Goal: Task Accomplishment & Management: Manage account settings

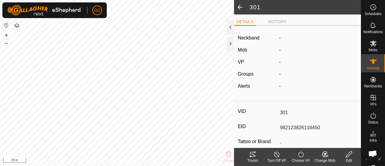
scroll to position [1169, 0]
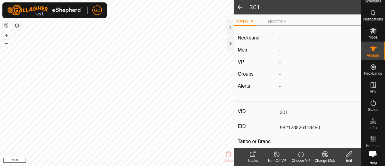
click at [340, 156] on edit-svg-icon at bounding box center [348, 153] width 24 height 7
type input "0"
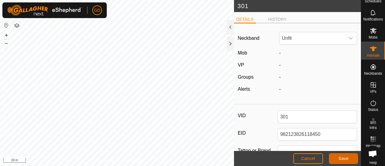
drag, startPoint x: 0, startPoint y: 0, endPoint x: 340, endPoint y: 156, distance: 374.0
click at [340, 156] on span "Save" at bounding box center [343, 158] width 10 height 5
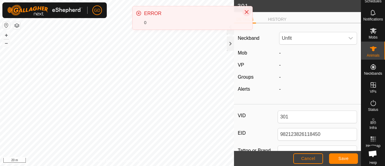
click at [247, 13] on icon "Close" at bounding box center [246, 12] width 5 height 5
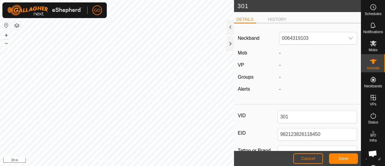
scroll to position [1169, 0]
click at [309, 157] on span "Cancel" at bounding box center [308, 158] width 14 height 5
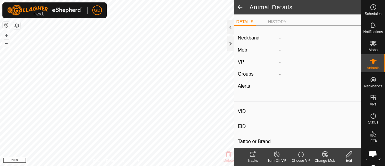
type input "301"
type input "982123826118450"
type input "-"
type input "Droughtmaster"
type input "-"
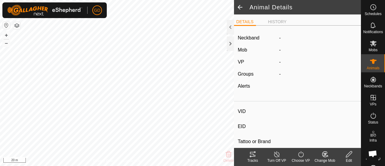
type input "0 kg"
type input "-"
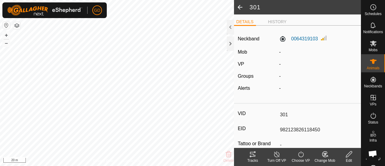
click at [348, 154] on icon at bounding box center [349, 153] width 8 height 7
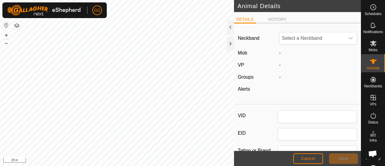
type input "301"
type input "982123826118450"
type input "Droughtmaster"
type input "0"
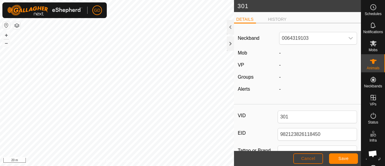
click at [308, 157] on span "Cancel" at bounding box center [308, 158] width 14 height 5
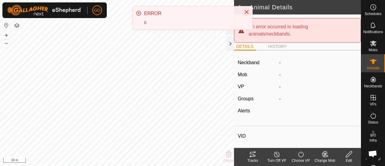
click at [245, 12] on icon "Close" at bounding box center [246, 12] width 5 height 5
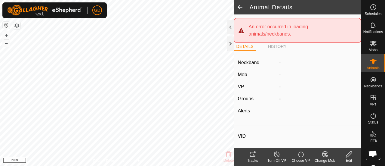
click at [239, 7] on span at bounding box center [240, 7] width 12 height 14
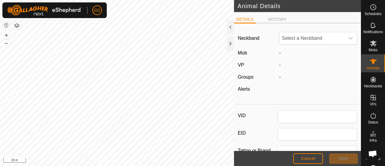
type input "301"
type input "982123826118450"
type input "Droughtmaster"
type input "0"
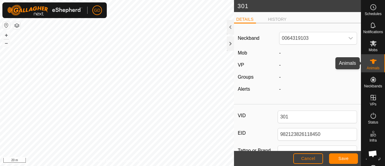
click at [370, 62] on icon at bounding box center [373, 61] width 7 height 5
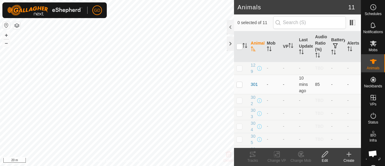
click at [239, 102] on p-checkbox at bounding box center [239, 100] width 6 height 5
checkbox input "true"
click at [323, 154] on icon at bounding box center [325, 153] width 8 height 7
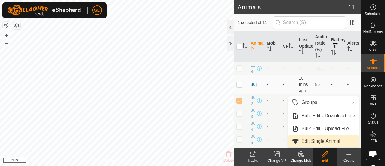
click at [314, 140] on link "Edit Single Animal" at bounding box center [323, 141] width 71 height 12
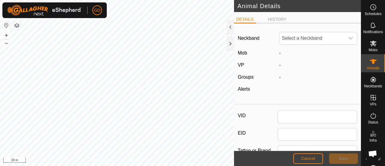
type input "302"
type input "982123826118025"
type input "Droughtmaster"
type input "0"
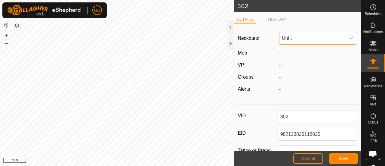
click at [308, 38] on span "Unfit" at bounding box center [311, 38] width 65 height 12
type input "5018"
click at [293, 69] on li "0481115018" at bounding box center [317, 69] width 77 height 12
click at [338, 156] on span "Save" at bounding box center [343, 158] width 10 height 5
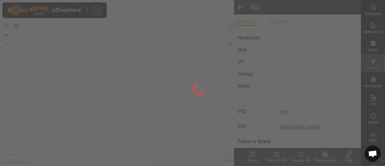
type input "-"
type input "0 kg"
type input "-"
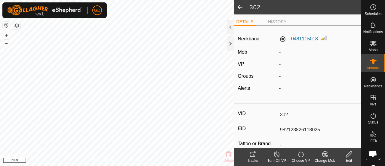
click at [239, 8] on span at bounding box center [240, 7] width 12 height 14
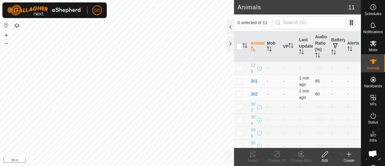
click at [239, 109] on p-checkbox at bounding box center [239, 106] width 6 height 5
checkbox input "true"
click at [326, 154] on icon at bounding box center [325, 153] width 8 height 7
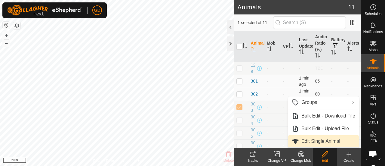
click at [303, 138] on link "Edit Single Animal" at bounding box center [323, 141] width 71 height 12
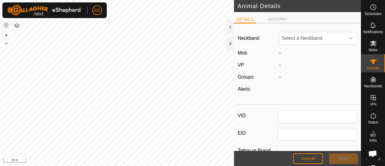
type input "303"
type input "982123826118150"
type input "Droughtmaster"
type input "0"
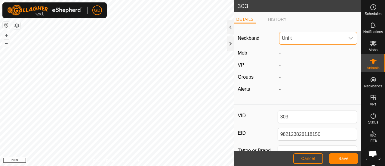
click at [291, 37] on span "Unfit" at bounding box center [311, 38] width 65 height 12
type input "0292"
click at [291, 67] on li "1463910292" at bounding box center [317, 69] width 77 height 12
click at [341, 156] on span "Save" at bounding box center [343, 158] width 10 height 5
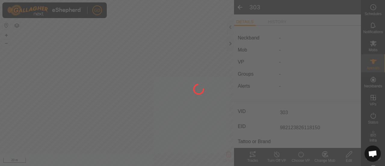
type input "-"
type input "0 kg"
type input "-"
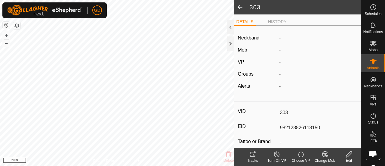
click at [241, 8] on span at bounding box center [240, 7] width 12 height 14
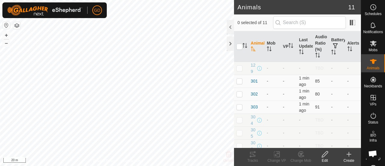
click at [237, 122] on p-checkbox at bounding box center [239, 119] width 6 height 5
checkbox input "true"
click at [325, 154] on icon at bounding box center [324, 154] width 6 height 6
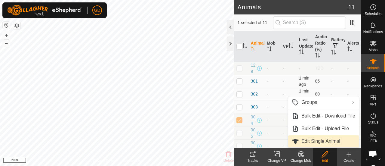
click at [318, 140] on link "Edit Single Animal" at bounding box center [323, 141] width 71 height 12
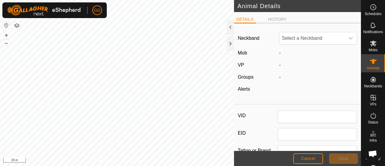
type input "304"
type input "982123826118446"
type input "Droughtmaster"
type input "0"
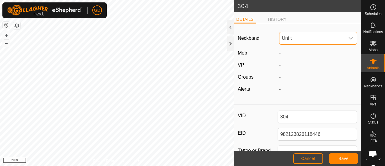
click at [297, 36] on span "Unfit" at bounding box center [311, 38] width 65 height 12
type input "4066"
click at [292, 68] on li "2181834066" at bounding box center [317, 69] width 77 height 12
click at [338, 157] on span "Save" at bounding box center [343, 158] width 10 height 5
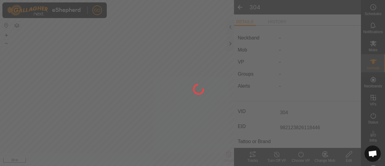
type input "-"
type input "0 kg"
type input "-"
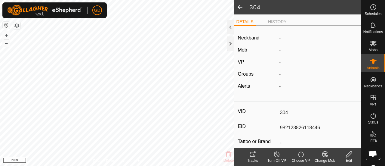
click at [238, 9] on span at bounding box center [240, 7] width 12 height 14
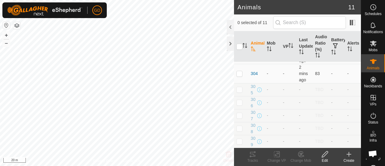
scroll to position [70, 0]
click at [239, 90] on p-checkbox at bounding box center [239, 87] width 6 height 5
checkbox input "true"
click at [324, 154] on icon at bounding box center [324, 154] width 6 height 6
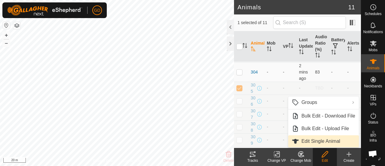
click at [321, 142] on link "Edit Single Animal" at bounding box center [323, 141] width 71 height 12
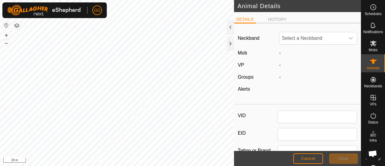
type input "305"
type input "982123862118063"
type input "Droughtmaster"
type input "0"
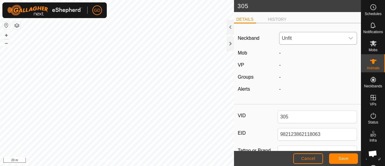
click at [303, 35] on span "Unfit" at bounding box center [311, 38] width 65 height 12
type input "3801"
click at [297, 66] on li "3622783801" at bounding box center [317, 69] width 77 height 12
click at [341, 156] on span "Save" at bounding box center [343, 158] width 10 height 5
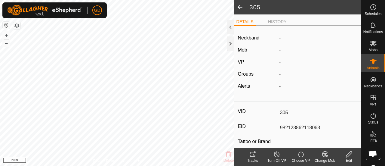
click at [347, 153] on icon at bounding box center [349, 153] width 8 height 7
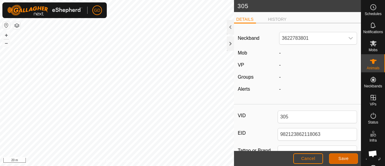
click at [339, 158] on span "Save" at bounding box center [343, 158] width 10 height 5
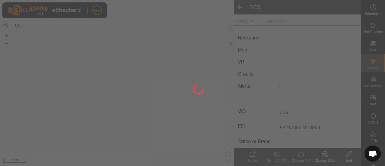
type input "-"
type input "0 kg"
type input "-"
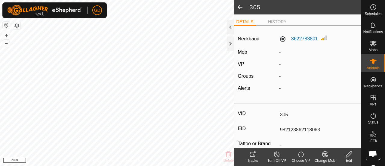
click at [239, 6] on span at bounding box center [240, 7] width 12 height 14
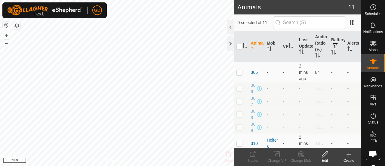
scroll to position [96, 0]
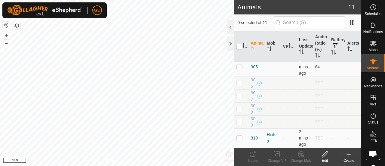
click at [239, 85] on p-checkbox at bounding box center [239, 82] width 6 height 5
checkbox input "true"
click at [324, 153] on icon at bounding box center [324, 154] width 6 height 6
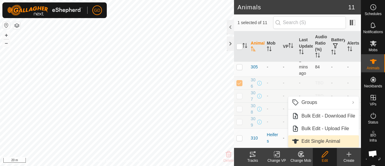
click at [316, 141] on link "Edit Single Animal" at bounding box center [323, 141] width 71 height 12
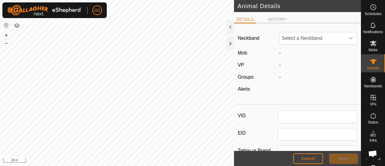
type input "306"
type input "982123826118224"
type input "Droughtmaster"
type input "0"
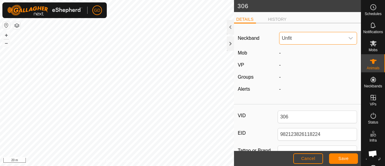
click at [301, 37] on span "Unfit" at bounding box center [311, 38] width 65 height 12
type input "8294"
click at [302, 80] on li "2547398294" at bounding box center [317, 81] width 77 height 12
click at [335, 157] on button "Save" at bounding box center [343, 158] width 29 height 11
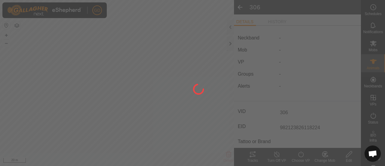
type input "-"
type input "0 kg"
type input "-"
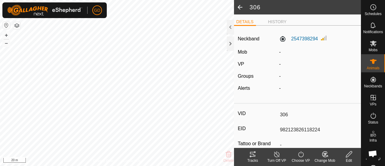
click at [239, 7] on span at bounding box center [240, 7] width 12 height 14
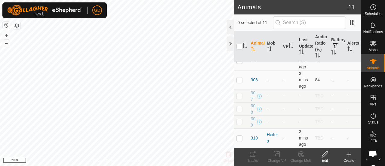
scroll to position [120, 0]
click at [239, 106] on p-checkbox at bounding box center [239, 108] width 6 height 5
checkbox input "true"
click at [324, 153] on icon at bounding box center [325, 153] width 8 height 7
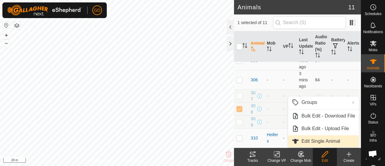
click at [319, 139] on link "Edit Single Animal" at bounding box center [323, 141] width 71 height 12
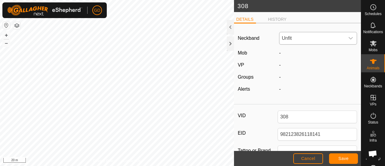
click at [288, 35] on span "Unfit" at bounding box center [311, 38] width 65 height 12
type input "1991"
click at [288, 66] on li "0680611991" at bounding box center [317, 69] width 77 height 12
click at [336, 159] on button "Save" at bounding box center [343, 158] width 29 height 11
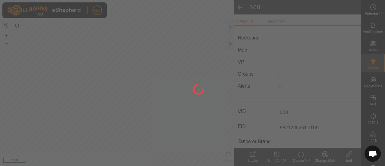
type input "-"
type input "0 kg"
type input "-"
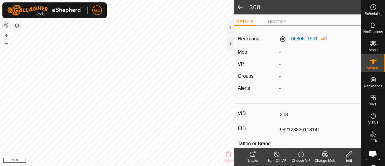
click at [239, 8] on span at bounding box center [240, 7] width 12 height 14
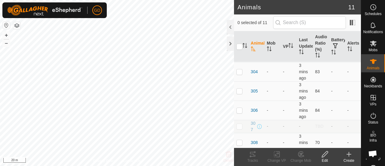
scroll to position [124, 0]
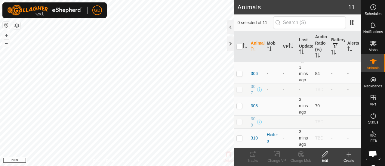
click at [238, 119] on p-checkbox at bounding box center [239, 121] width 6 height 5
checkbox input "true"
click at [326, 155] on icon at bounding box center [325, 153] width 8 height 7
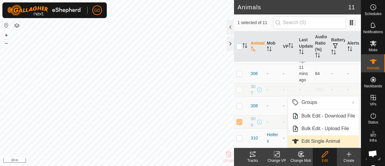
click at [322, 140] on link "Edit Single Animal" at bounding box center [323, 141] width 71 height 12
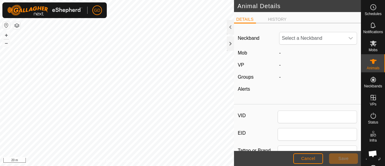
type input "309"
type input "982123826118692"
type input "Droughtmaster"
type input "0"
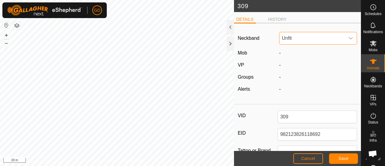
click at [293, 40] on span "Unfit" at bounding box center [311, 38] width 65 height 12
type input "6343"
click at [291, 65] on li "4027426343" at bounding box center [317, 69] width 77 height 12
click at [341, 157] on span "Save" at bounding box center [343, 158] width 10 height 5
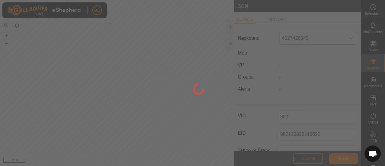
type input "-"
type input "0 kg"
type input "-"
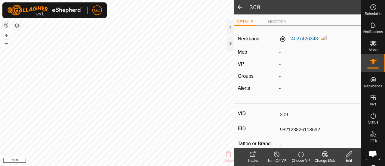
click at [239, 6] on span at bounding box center [240, 7] width 12 height 14
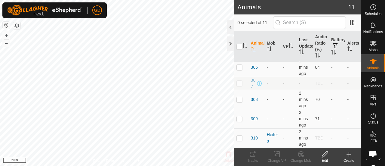
scroll to position [124, 0]
click at [240, 138] on p-checkbox at bounding box center [239, 137] width 6 height 5
checkbox input "true"
click at [239, 47] on input "checkbox" at bounding box center [239, 47] width 6 height 6
checkbox input "true"
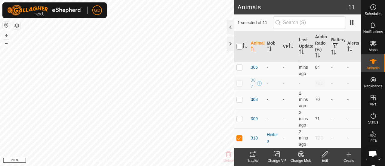
checkbox input "true"
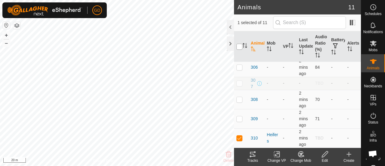
checkbox input "true"
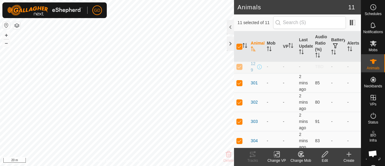
scroll to position [0, 0]
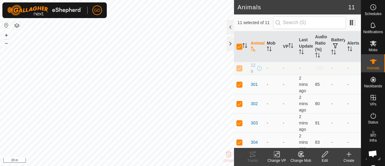
click at [239, 70] on p-checkbox at bounding box center [239, 67] width 6 height 5
checkbox input "false"
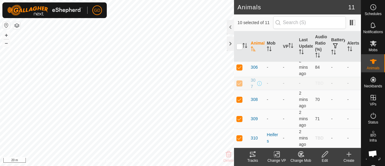
scroll to position [124, 0]
click at [240, 136] on p-checkbox at bounding box center [239, 137] width 6 height 5
click at [298, 152] on icon at bounding box center [301, 153] width 8 height 7
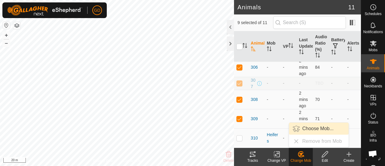
click at [308, 128] on link "Choose Mob..." at bounding box center [318, 128] width 59 height 12
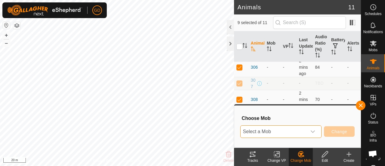
click at [267, 132] on span "Select a Mob" at bounding box center [273, 131] width 66 height 12
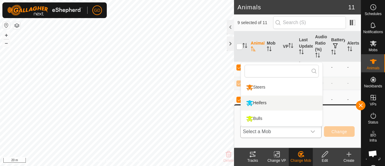
click at [261, 104] on li "Heifers" at bounding box center [281, 102] width 81 height 15
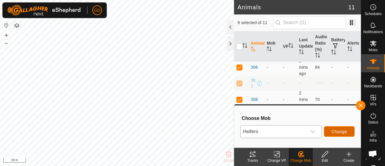
click at [337, 129] on span "Change" at bounding box center [339, 131] width 16 height 5
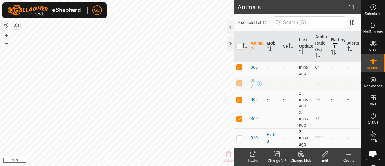
click at [240, 138] on p-checkbox at bounding box center [239, 137] width 6 height 5
checkbox input "true"
click at [238, 45] on input "checkbox" at bounding box center [239, 47] width 6 height 6
checkbox input "true"
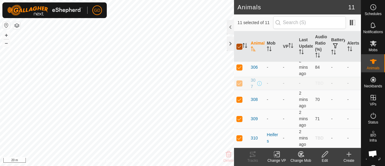
click at [238, 45] on input "checkbox" at bounding box center [239, 47] width 6 height 6
checkbox input "false"
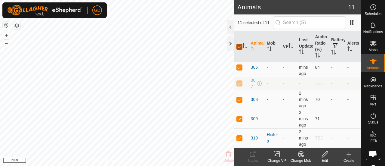
checkbox input "false"
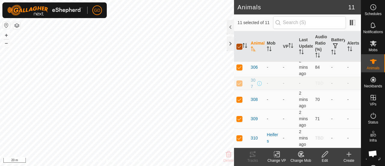
checkbox input "false"
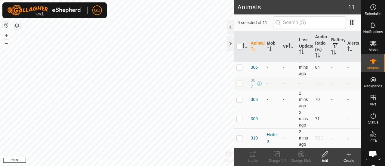
click at [239, 137] on p-checkbox at bounding box center [239, 137] width 6 height 5
click at [297, 152] on icon at bounding box center [301, 153] width 8 height 7
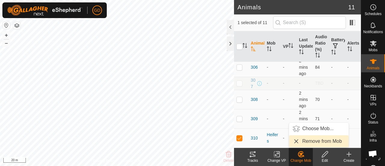
click at [306, 140] on link "Remove from Mob" at bounding box center [318, 141] width 59 height 12
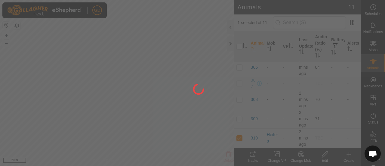
checkbox input "false"
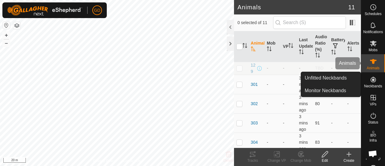
scroll to position [1169, 0]
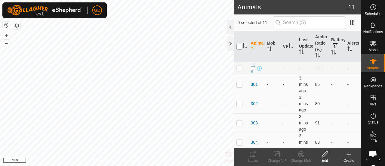
click at [239, 46] on input "checkbox" at bounding box center [239, 47] width 6 height 6
checkbox input "true"
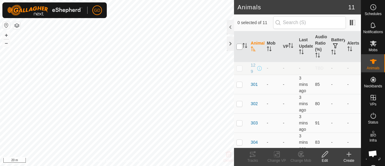
checkbox input "true"
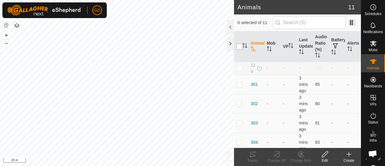
checkbox input "true"
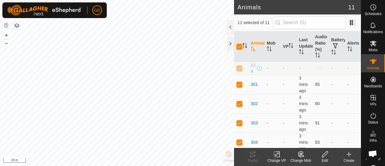
click at [239, 70] on p-checkbox at bounding box center [239, 67] width 6 height 5
checkbox input "false"
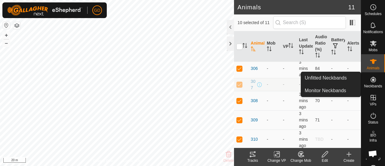
scroll to position [124, 0]
click at [240, 138] on p-checkbox at bounding box center [239, 137] width 6 height 5
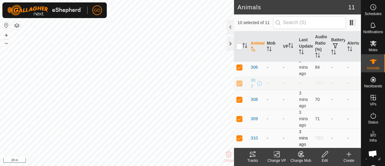
checkbox input "false"
click at [301, 154] on icon at bounding box center [301, 153] width 4 height 3
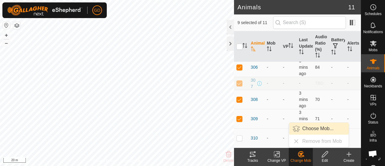
click at [311, 128] on link "Choose Mob..." at bounding box center [318, 128] width 59 height 12
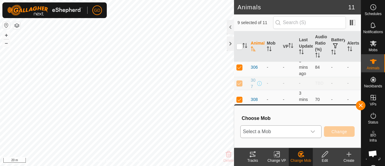
click at [271, 129] on span "Select a Mob" at bounding box center [273, 131] width 66 height 12
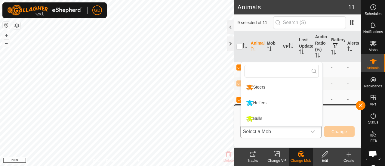
click at [264, 103] on li "Heifers" at bounding box center [281, 102] width 81 height 15
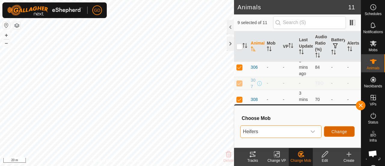
click at [338, 130] on span "Change" at bounding box center [339, 131] width 16 height 5
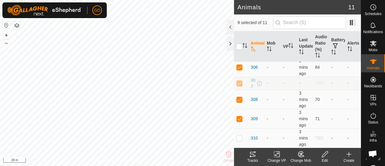
click at [239, 81] on p-checkbox at bounding box center [239, 83] width 6 height 5
checkbox input "false"
click at [300, 154] on icon at bounding box center [301, 153] width 4 height 3
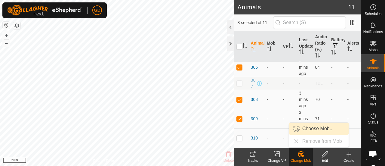
click at [306, 128] on link "Choose Mob..." at bounding box center [318, 128] width 59 height 12
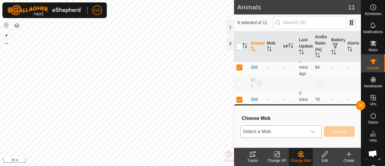
click at [271, 131] on span "Select a Mob" at bounding box center [273, 131] width 66 height 12
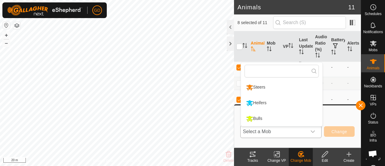
click at [262, 102] on li "Heifers" at bounding box center [281, 102] width 81 height 15
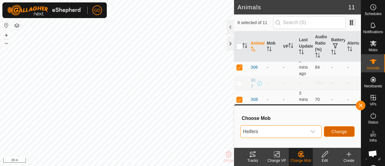
click at [335, 128] on button "Change" at bounding box center [339, 131] width 31 height 11
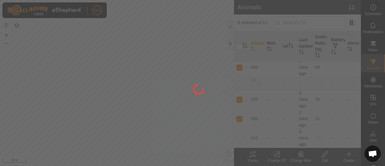
checkbox input "false"
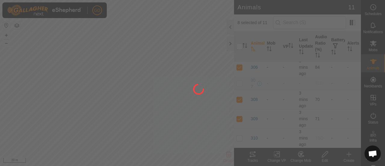
checkbox input "false"
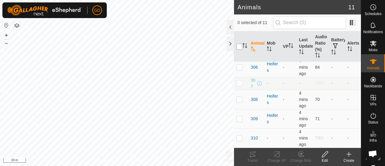
click at [238, 46] on input "checkbox" at bounding box center [239, 47] width 6 height 6
checkbox input "true"
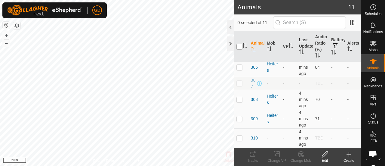
checkbox input "true"
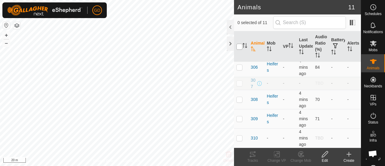
checkbox input "true"
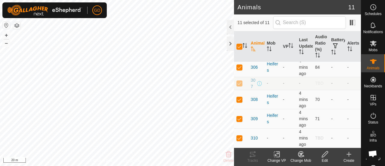
click at [238, 81] on p-checkbox at bounding box center [239, 83] width 6 height 5
checkbox input "false"
click at [239, 138] on p-checkbox at bounding box center [239, 137] width 6 height 5
checkbox input "false"
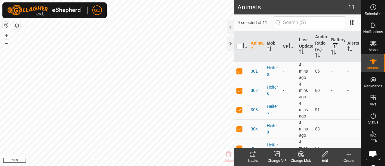
scroll to position [0, 0]
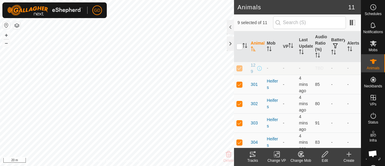
click at [239, 70] on p-checkbox at bounding box center [239, 67] width 6 height 5
checkbox input "false"
click at [276, 153] on icon at bounding box center [276, 154] width 4 height 4
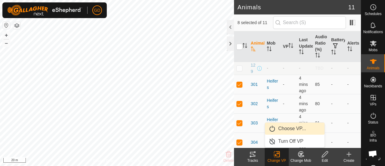
click at [289, 128] on link "Choose VP..." at bounding box center [294, 128] width 59 height 12
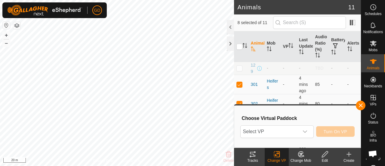
click at [289, 128] on span "Select VP" at bounding box center [269, 131] width 58 height 12
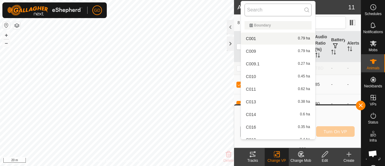
click at [264, 11] on input "text" at bounding box center [277, 10] width 67 height 13
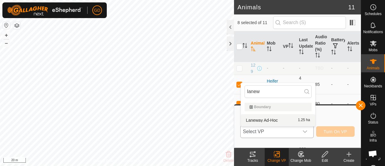
type input "lanew"
click at [258, 118] on li "Laneway Ad-Hoc 1.25 ha" at bounding box center [278, 120] width 74 height 12
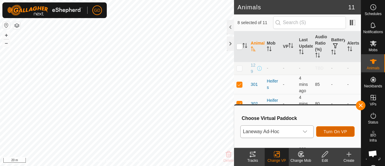
click at [329, 130] on span "Turn On VP" at bounding box center [334, 131] width 23 height 5
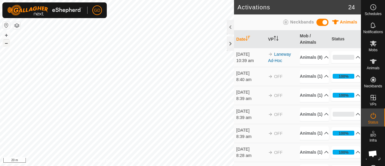
click at [6, 42] on button "–" at bounding box center [6, 42] width 7 height 7
click at [318, 62] on p-accordion-header "Animals (8)" at bounding box center [314, 57] width 29 height 14
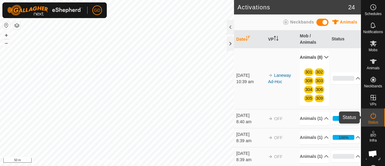
click at [370, 115] on icon at bounding box center [372, 115] width 7 height 7
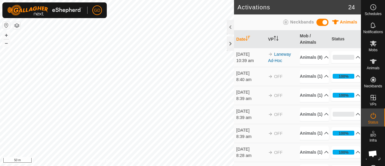
scroll to position [1169, 0]
click at [370, 60] on icon at bounding box center [373, 61] width 7 height 5
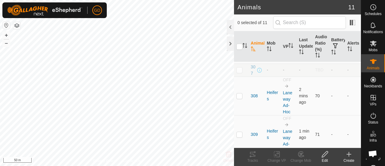
scroll to position [271, 0]
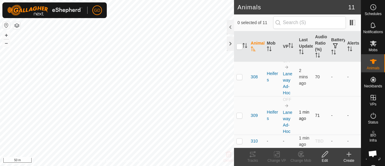
click at [239, 116] on p-checkbox at bounding box center [239, 115] width 6 height 5
checkbox input "true"
click at [252, 156] on icon at bounding box center [252, 153] width 5 height 5
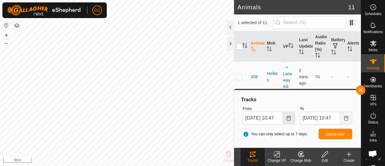
click at [286, 117] on icon "Choose Date" at bounding box center [288, 117] width 5 height 5
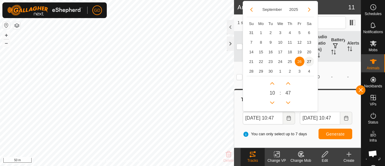
scroll to position [0, 0]
click at [308, 60] on span "27" at bounding box center [309, 61] width 10 height 10
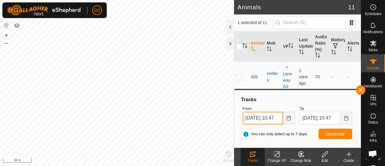
scroll to position [0, 5]
drag, startPoint x: 273, startPoint y: 117, endPoint x: 269, endPoint y: 117, distance: 3.6
click at [269, 117] on input "27 Sep, 2025 10:47" at bounding box center [262, 117] width 40 height 13
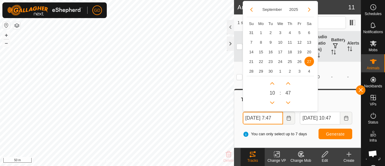
scroll to position [0, 3]
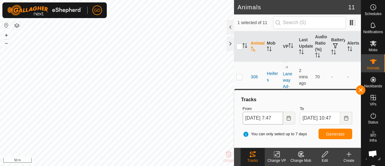
type input "27 Sep, 2025 07:47"
click at [333, 132] on span "Generate" at bounding box center [335, 133] width 19 height 5
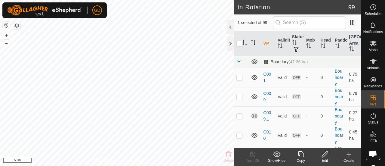
checkbox input "false"
click at [370, 114] on icon at bounding box center [372, 115] width 7 height 7
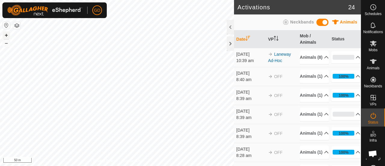
click at [7, 34] on button "+" at bounding box center [6, 35] width 7 height 7
click at [370, 59] on icon at bounding box center [373, 61] width 7 height 5
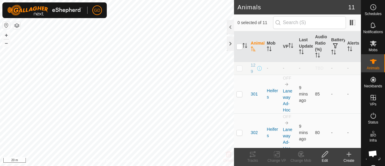
scroll to position [1169, 0]
